Goal: Check status: Check status

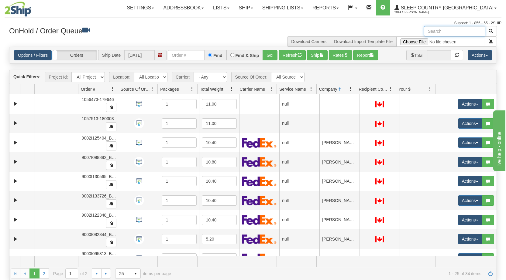
click at [459, 31] on input "text" at bounding box center [454, 31] width 61 height 10
type input "9000l114706"
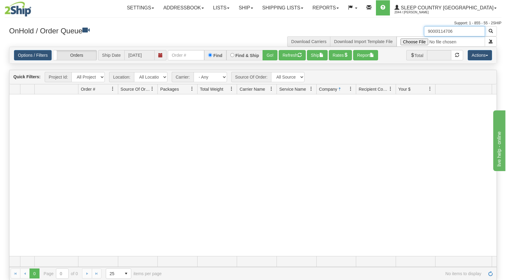
click at [459, 31] on input "9000l114706" at bounding box center [454, 31] width 61 height 10
click at [257, 10] on link "Ship" at bounding box center [245, 7] width 23 height 15
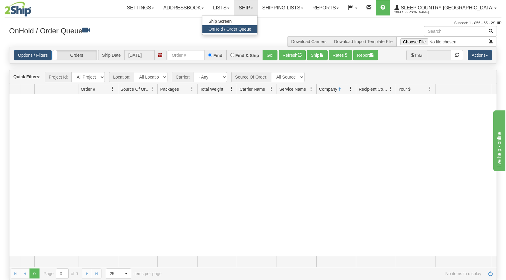
click at [251, 28] on span "OnHold / Order Queue" at bounding box center [229, 29] width 43 height 5
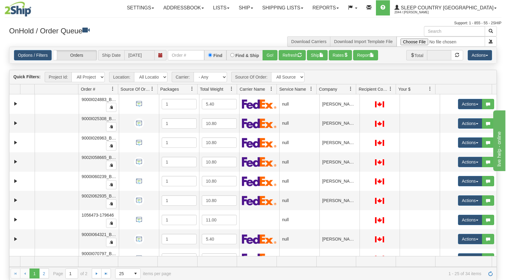
click at [349, 91] on span at bounding box center [350, 89] width 5 height 5
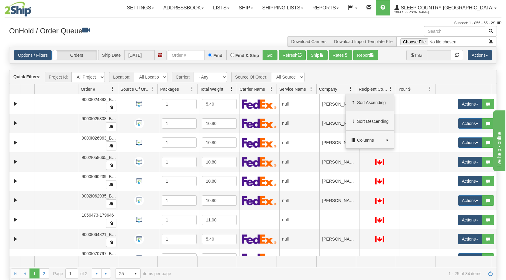
click at [353, 100] on span at bounding box center [353, 102] width 5 height 5
